Goal: Browse casually: Explore the website without a specific task or goal

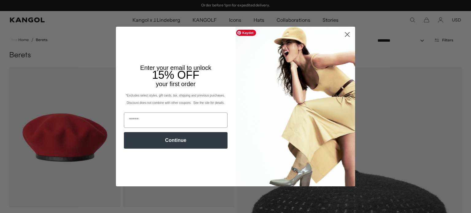
click at [343, 34] on circle "Close dialog" at bounding box center [347, 34] width 10 height 10
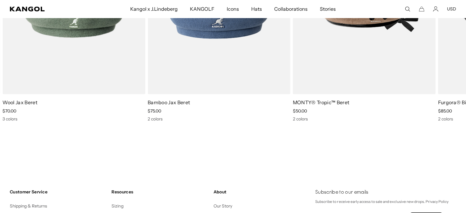
scroll to position [749, 0]
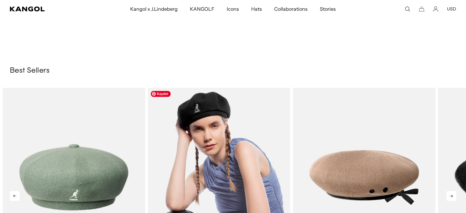
click at [243, 124] on img "2 of 10" at bounding box center [219, 177] width 143 height 179
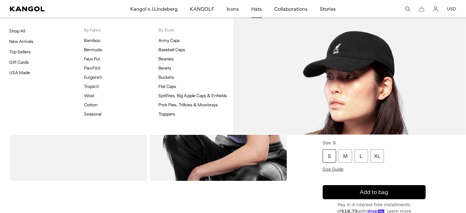
scroll to position [0, 126]
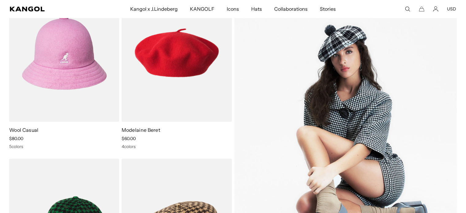
scroll to position [790, 0]
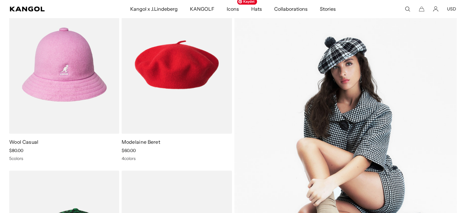
click at [322, 99] on img at bounding box center [345, 151] width 223 height 313
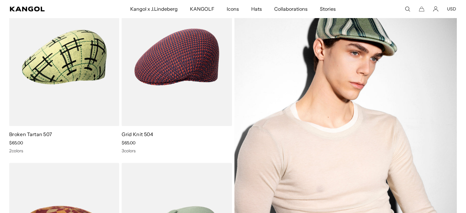
scroll to position [796, 0]
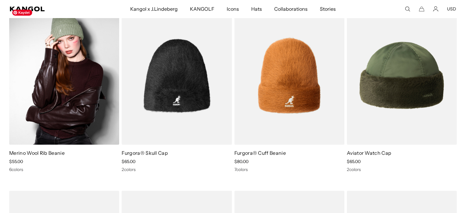
scroll to position [0, 126]
click at [44, 121] on img at bounding box center [64, 75] width 110 height 138
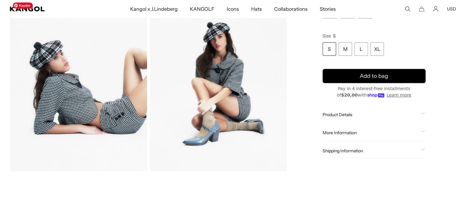
click at [95, 84] on img "Gallery Viewer" at bounding box center [78, 85] width 137 height 172
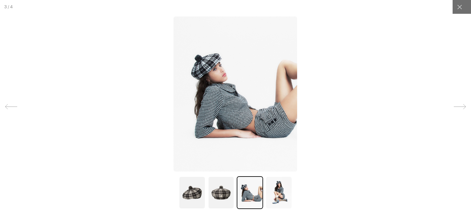
scroll to position [0, 126]
click at [454, 107] on icon at bounding box center [459, 106] width 12 height 12
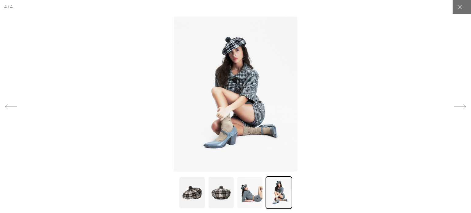
click at [454, 107] on icon at bounding box center [459, 106] width 12 height 12
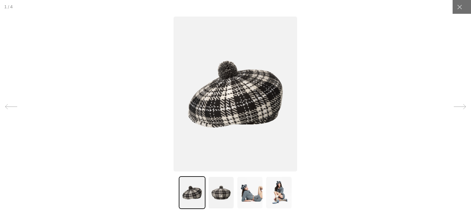
click at [454, 107] on icon at bounding box center [459, 106] width 12 height 12
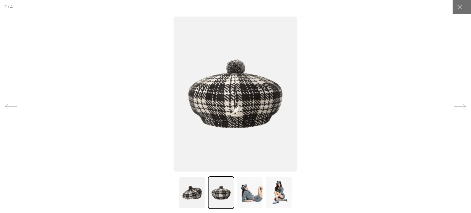
click at [454, 107] on icon at bounding box center [459, 106] width 12 height 12
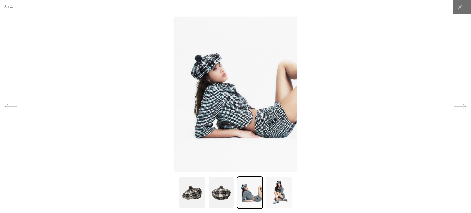
click at [454, 107] on icon at bounding box center [459, 106] width 12 height 12
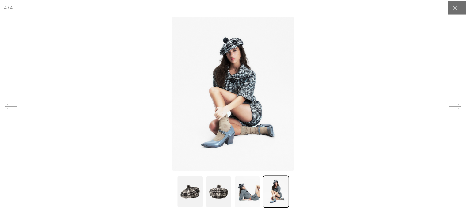
scroll to position [0, 0]
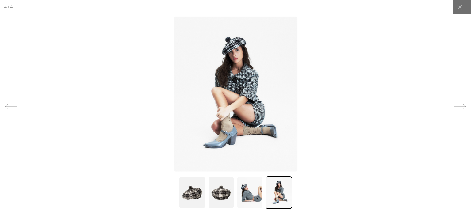
click at [454, 107] on icon at bounding box center [459, 106] width 12 height 12
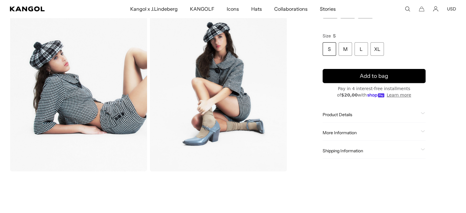
scroll to position [0, 126]
